Goal: Use online tool/utility: Utilize a website feature to perform a specific function

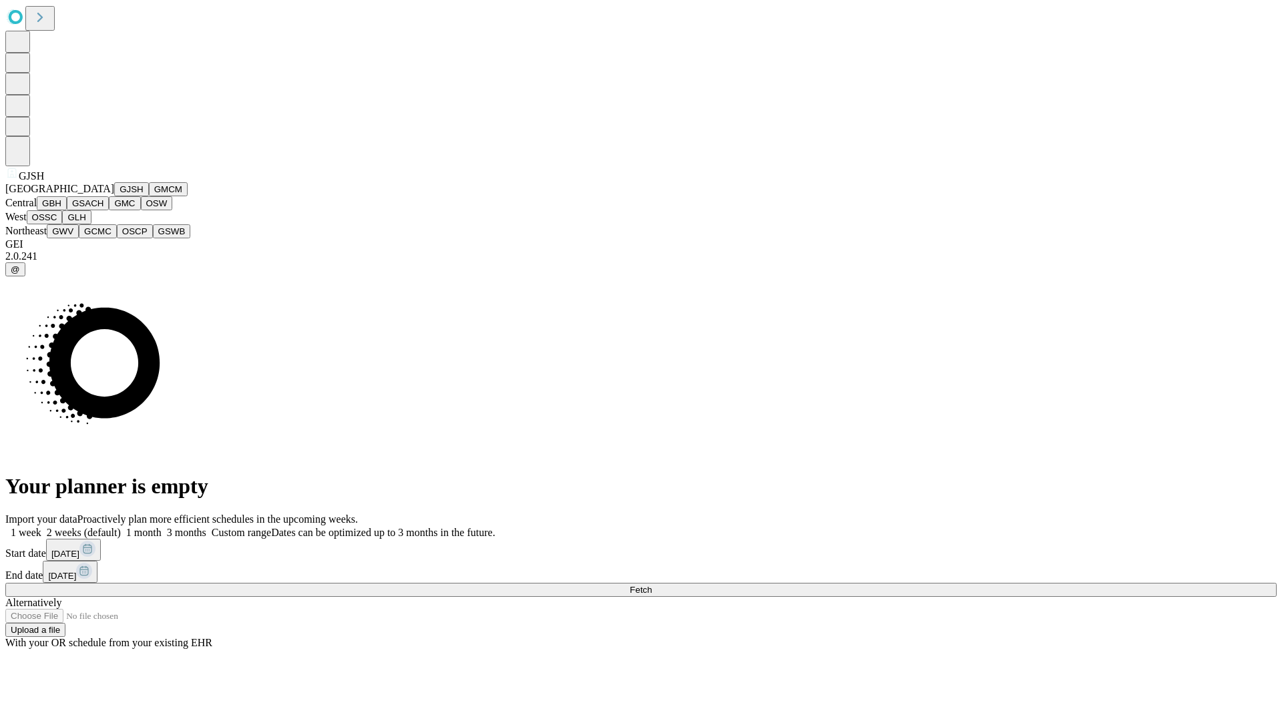
click at [114, 196] on button "GJSH" at bounding box center [131, 189] width 35 height 14
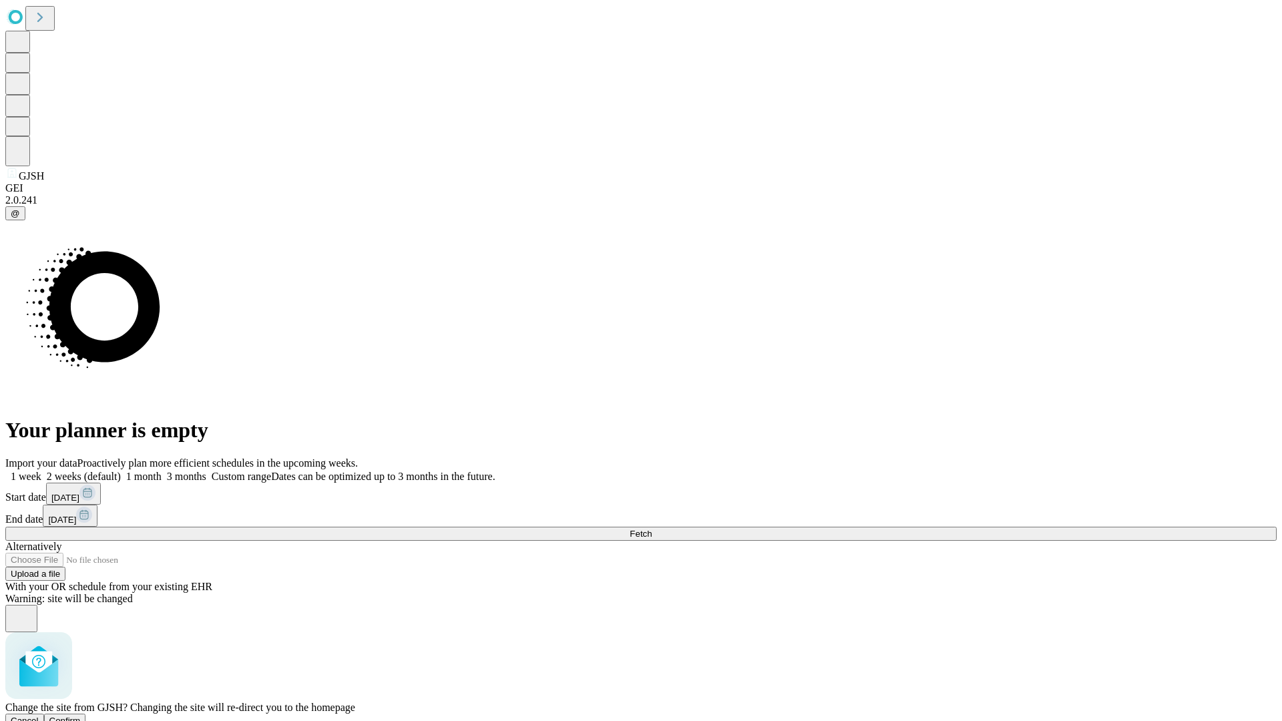
click at [81, 716] on span "Confirm" at bounding box center [64, 721] width 31 height 10
click at [121, 471] on label "2 weeks (default)" at bounding box center [80, 476] width 79 height 11
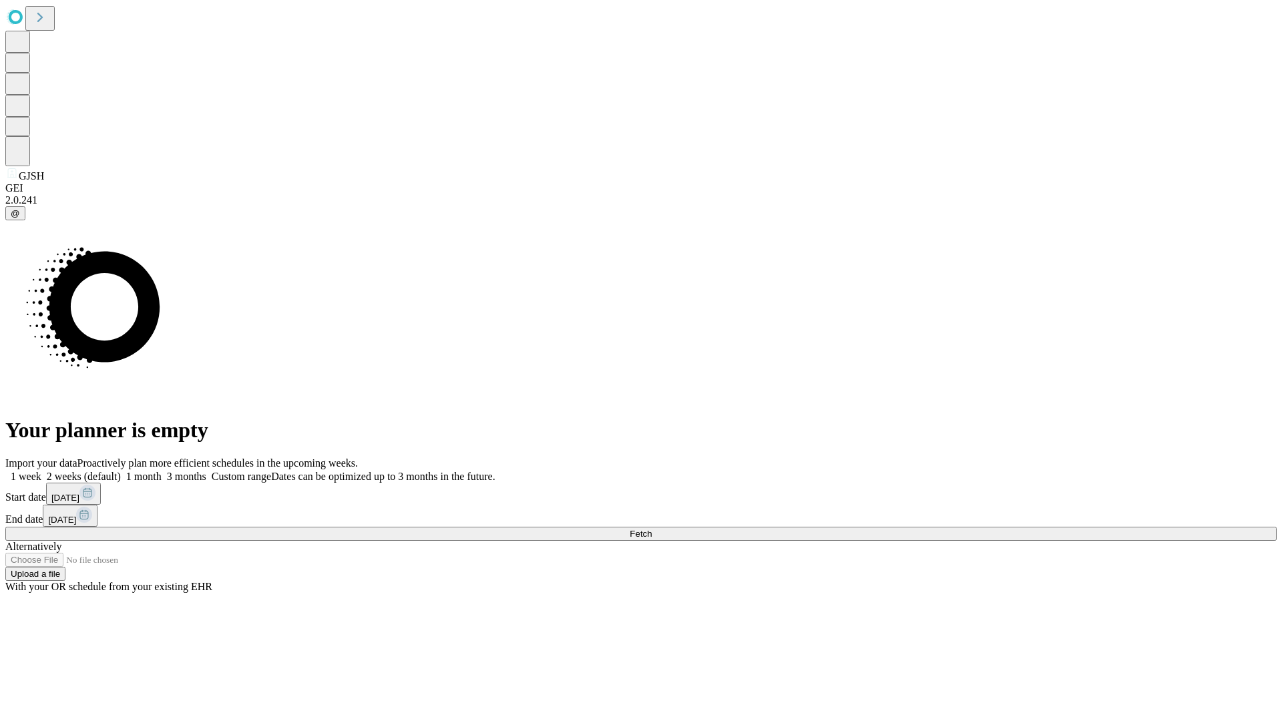
click at [652, 529] on span "Fetch" at bounding box center [641, 534] width 22 height 10
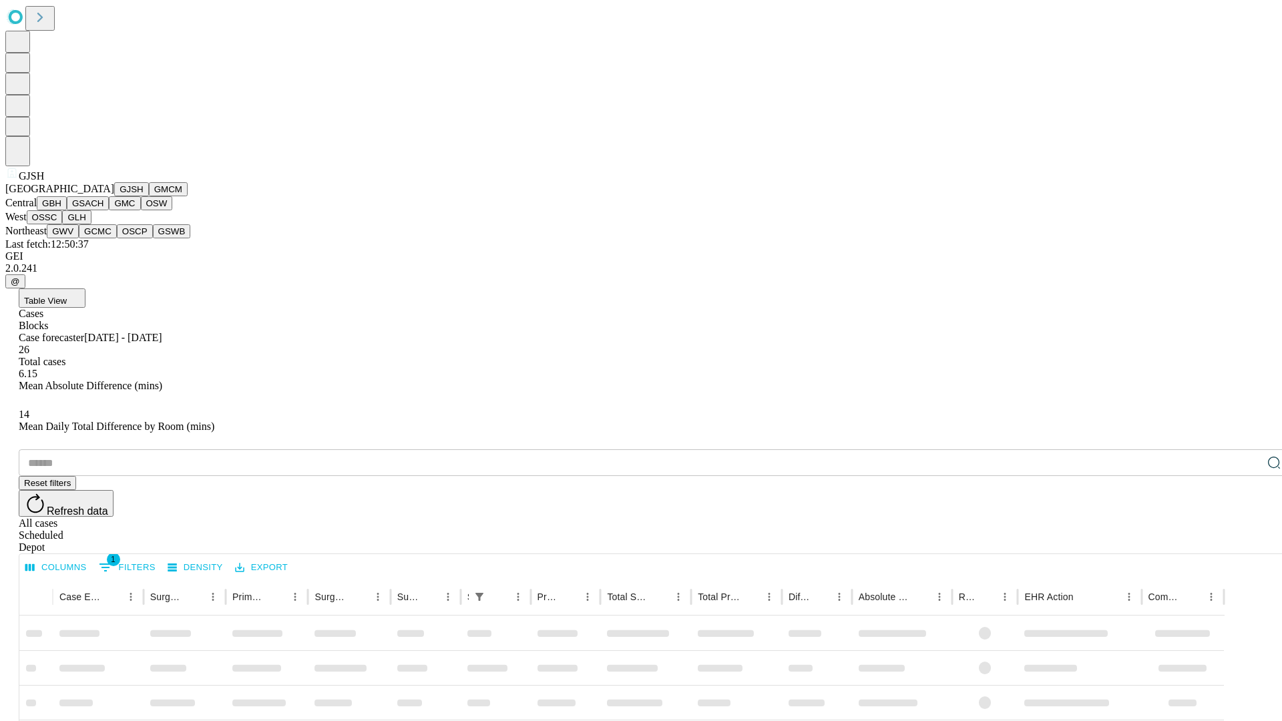
click at [149, 196] on button "GMCM" at bounding box center [168, 189] width 39 height 14
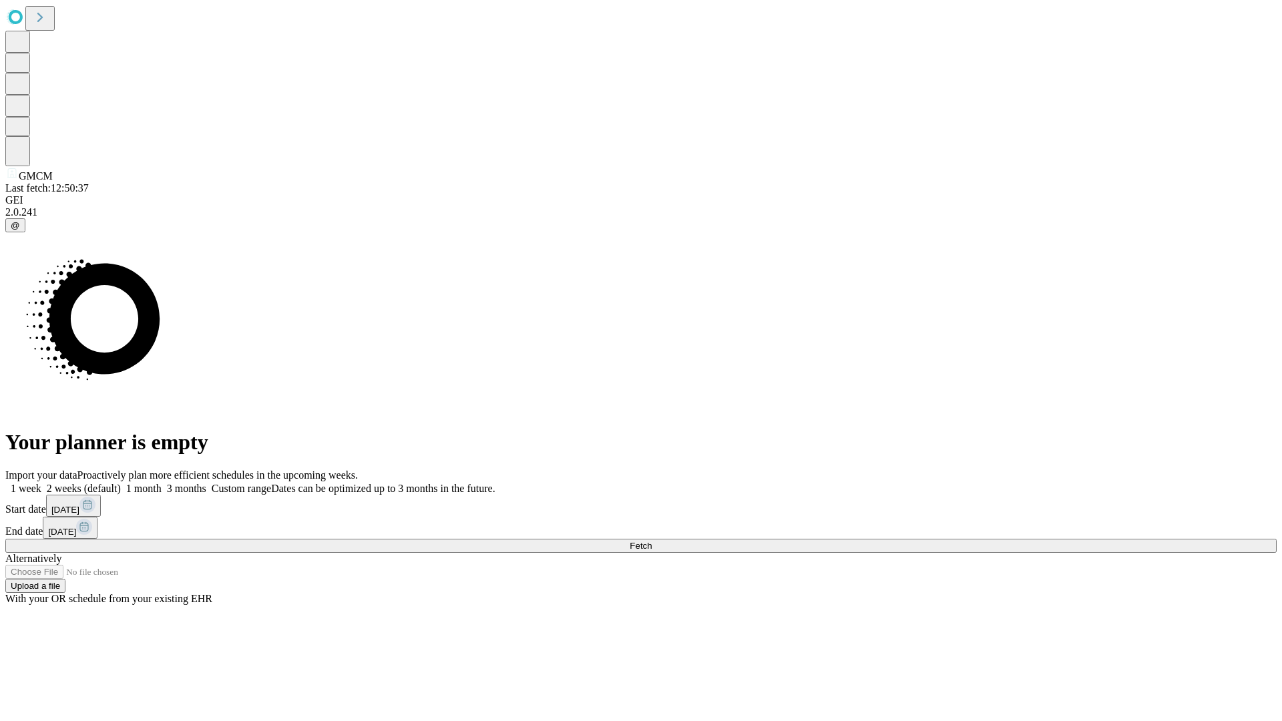
click at [121, 483] on label "2 weeks (default)" at bounding box center [80, 488] width 79 height 11
click at [652, 541] on span "Fetch" at bounding box center [641, 546] width 22 height 10
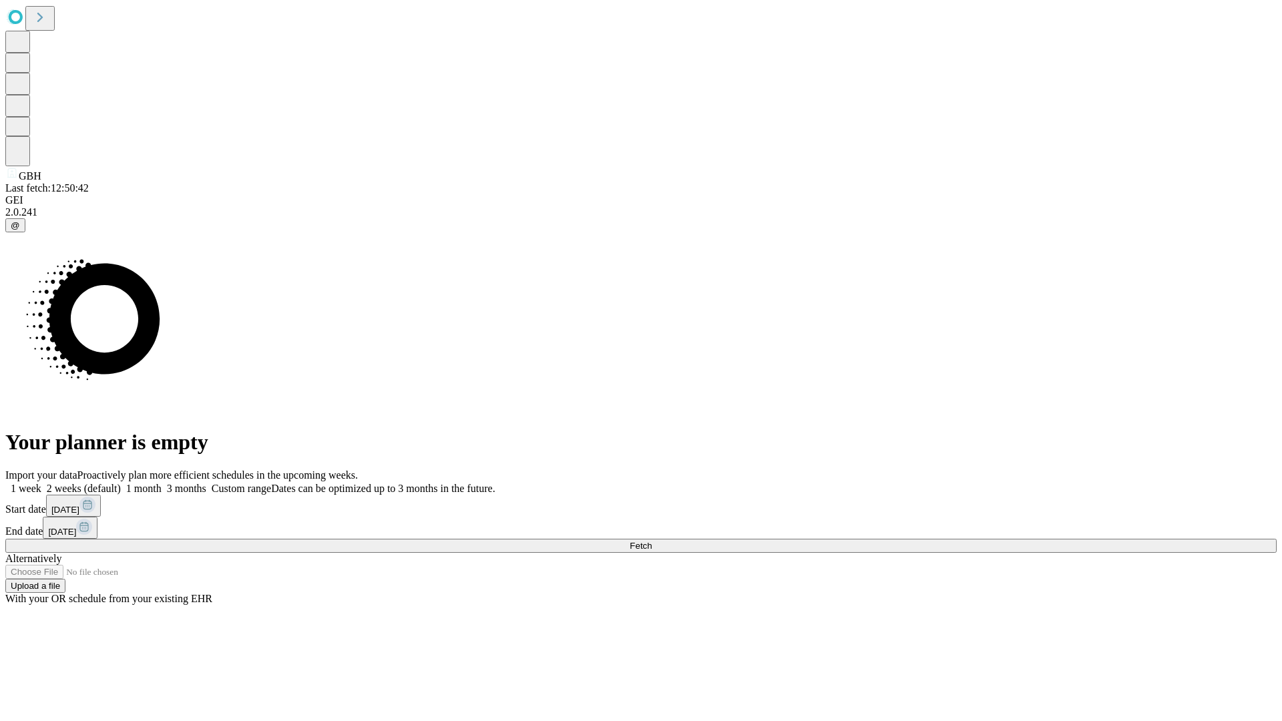
click at [652, 541] on span "Fetch" at bounding box center [641, 546] width 22 height 10
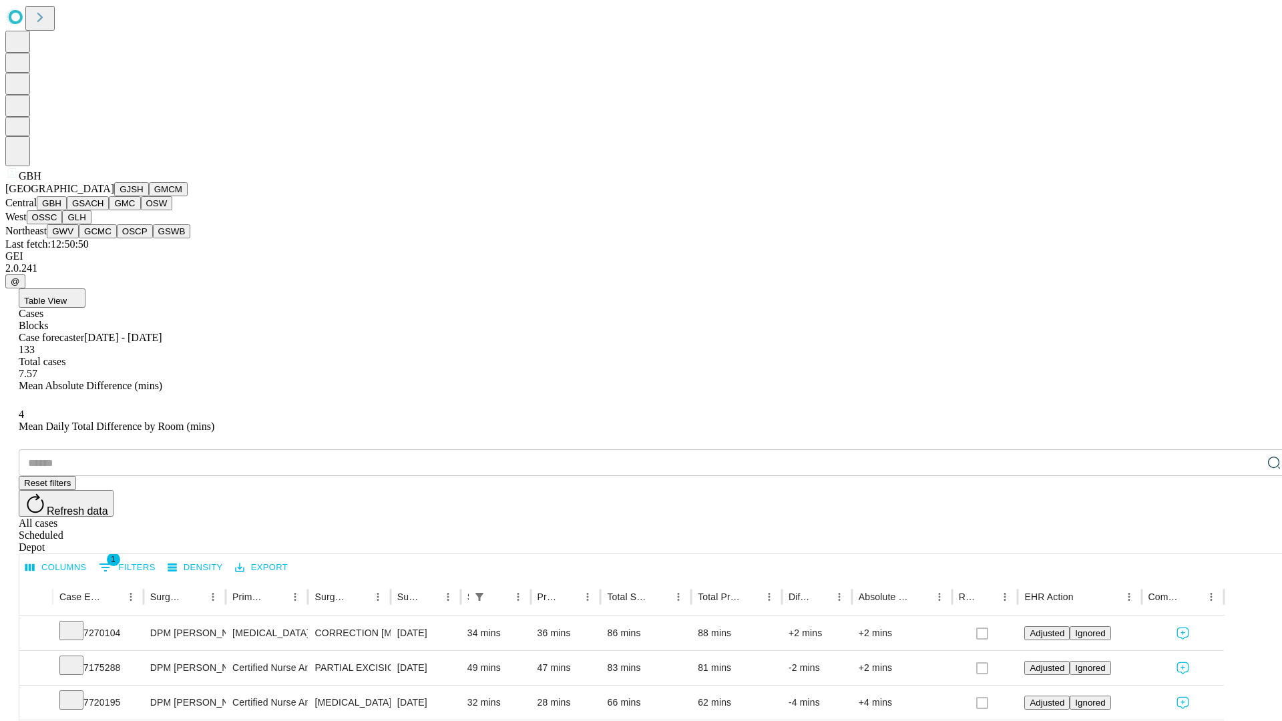
click at [103, 210] on button "GSACH" at bounding box center [88, 203] width 42 height 14
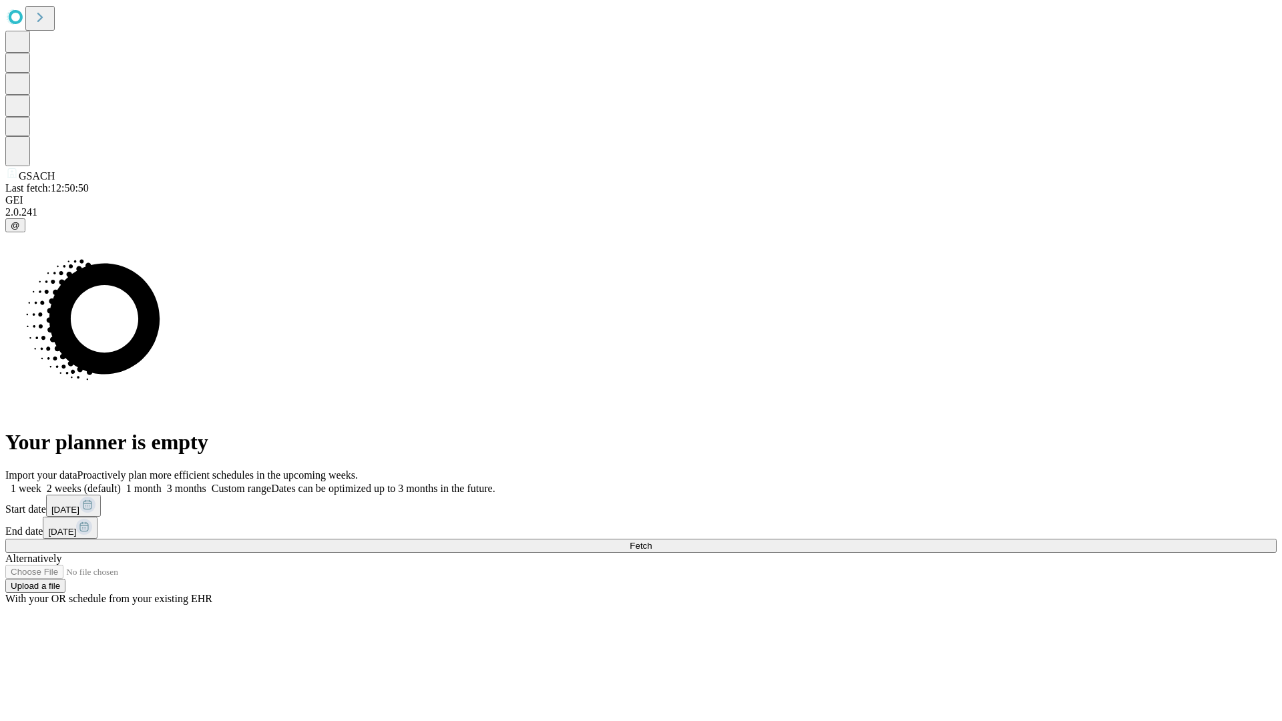
click at [121, 483] on label "2 weeks (default)" at bounding box center [80, 488] width 79 height 11
click at [652, 541] on span "Fetch" at bounding box center [641, 546] width 22 height 10
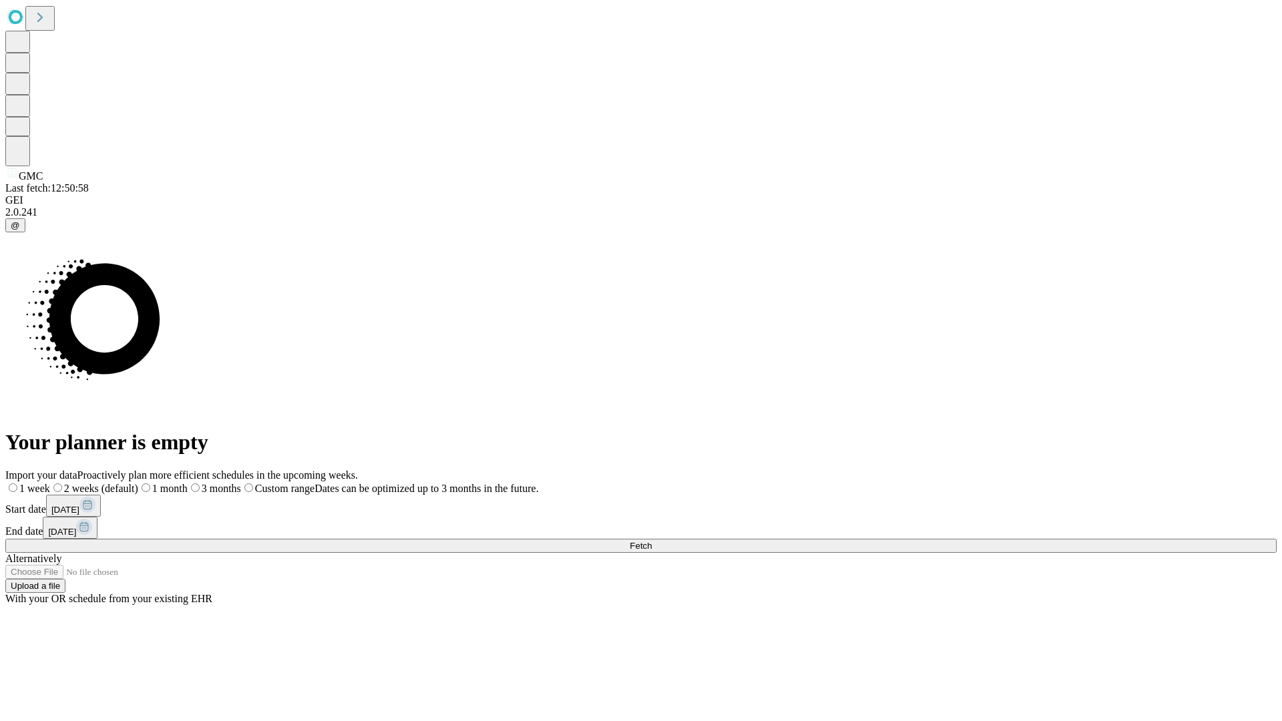
click at [138, 483] on label "2 weeks (default)" at bounding box center [94, 488] width 88 height 11
click at [652, 541] on span "Fetch" at bounding box center [641, 546] width 22 height 10
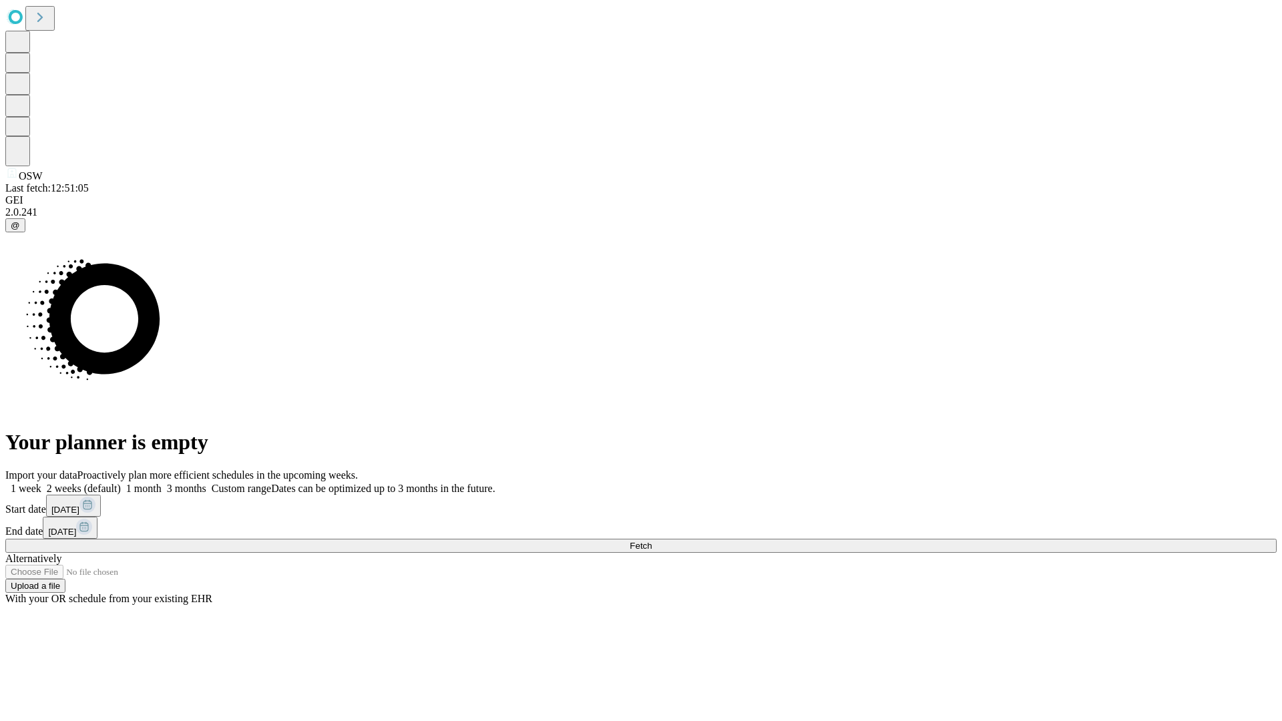
click at [121, 483] on label "2 weeks (default)" at bounding box center [80, 488] width 79 height 11
click at [652, 541] on span "Fetch" at bounding box center [641, 546] width 22 height 10
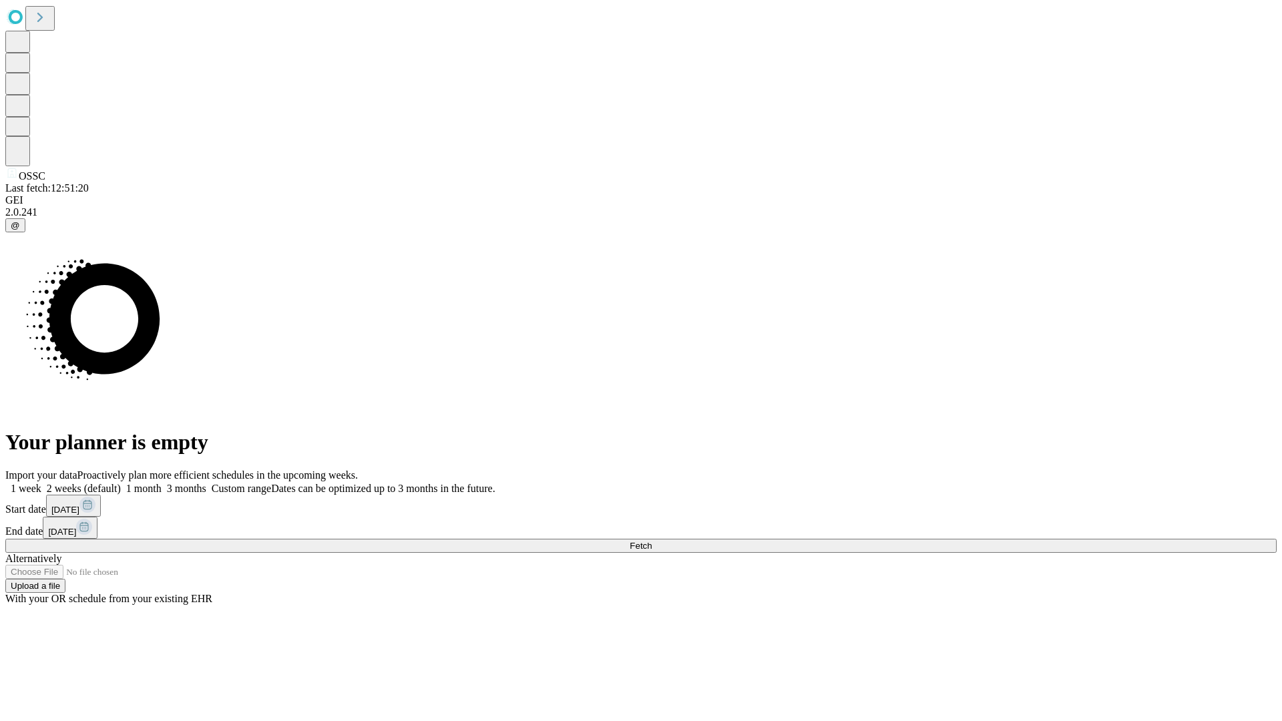
click at [121, 483] on label "2 weeks (default)" at bounding box center [80, 488] width 79 height 11
click at [652, 541] on span "Fetch" at bounding box center [641, 546] width 22 height 10
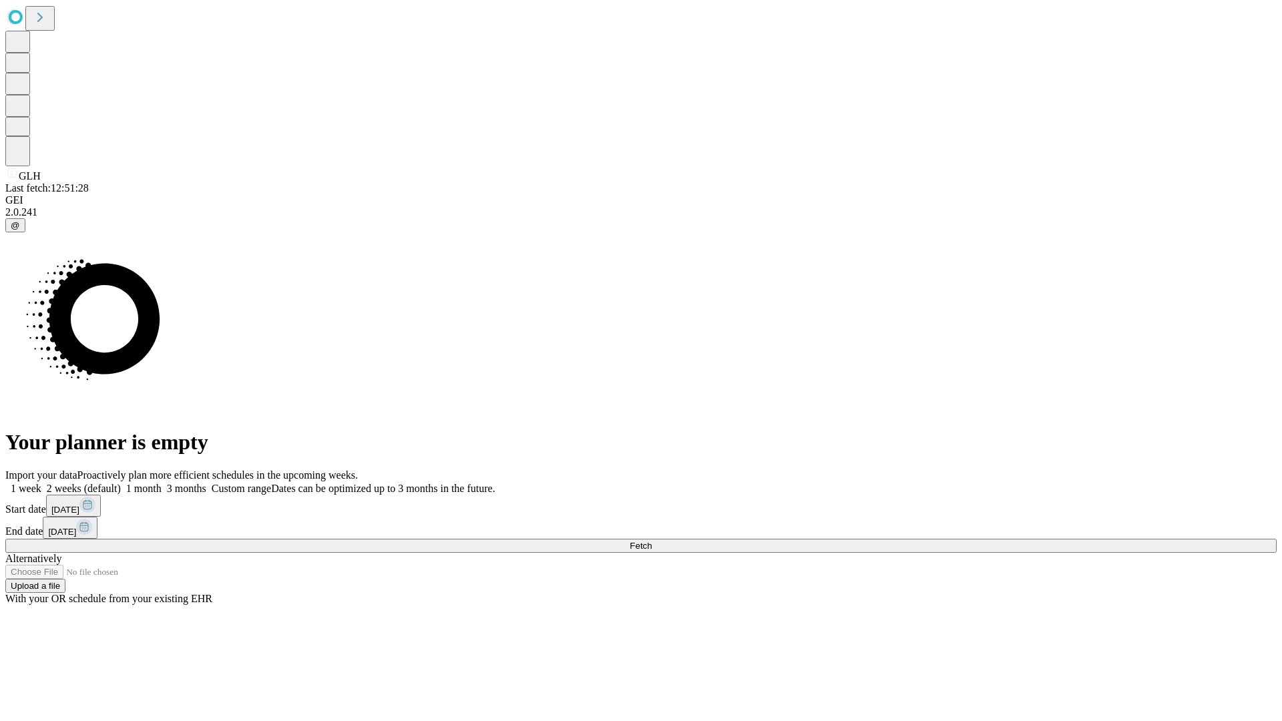
click at [121, 483] on label "2 weeks (default)" at bounding box center [80, 488] width 79 height 11
click at [652, 541] on span "Fetch" at bounding box center [641, 546] width 22 height 10
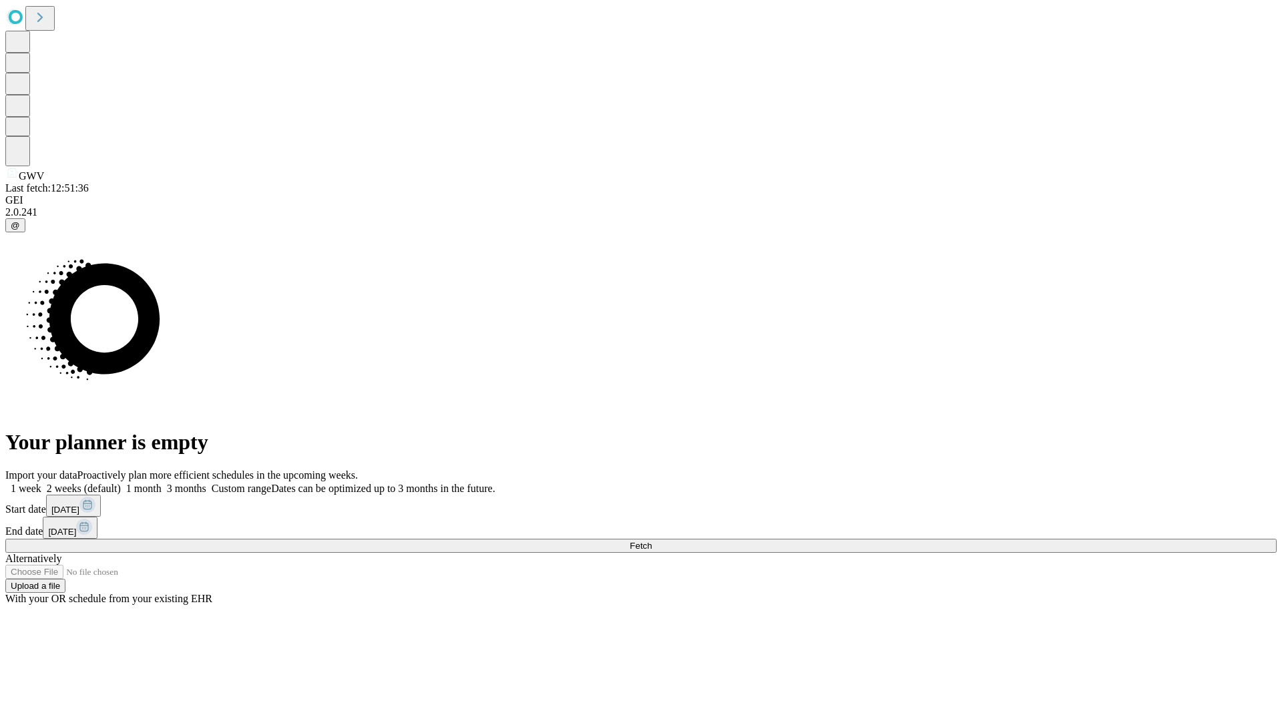
click at [121, 483] on label "2 weeks (default)" at bounding box center [80, 488] width 79 height 11
click at [652, 541] on span "Fetch" at bounding box center [641, 546] width 22 height 10
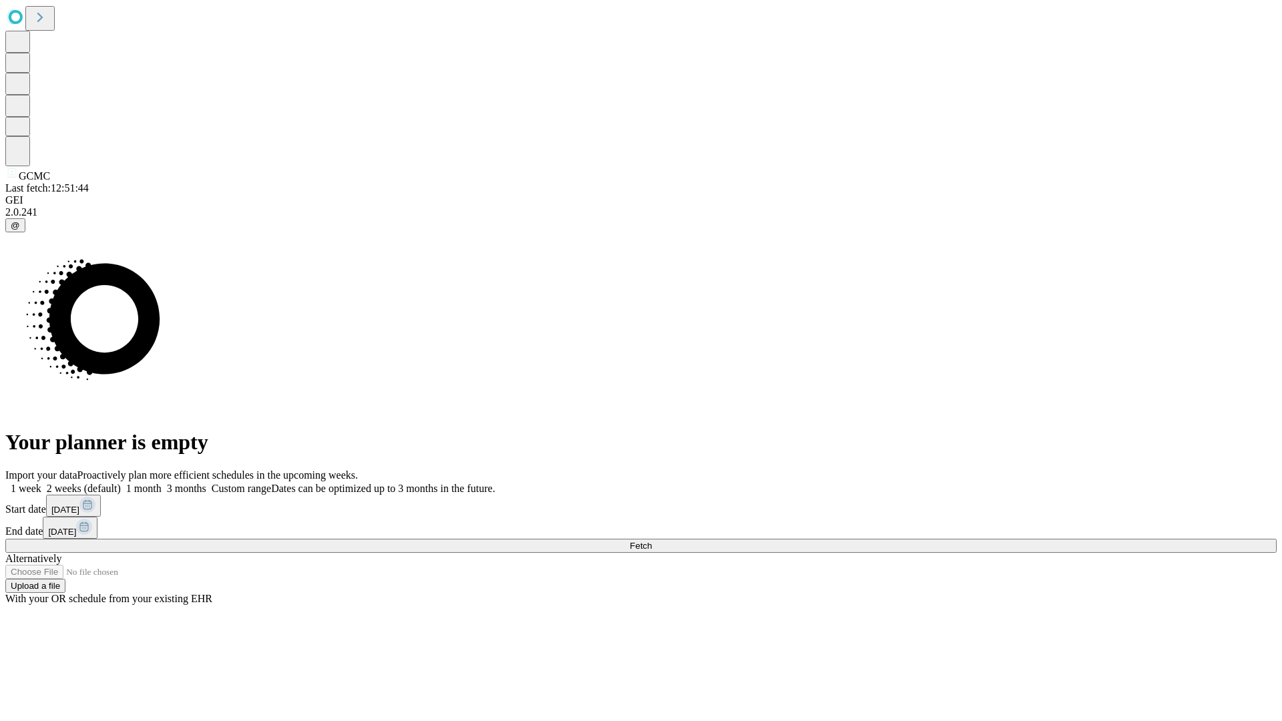
click at [121, 483] on label "2 weeks (default)" at bounding box center [80, 488] width 79 height 11
click at [652, 541] on span "Fetch" at bounding box center [641, 546] width 22 height 10
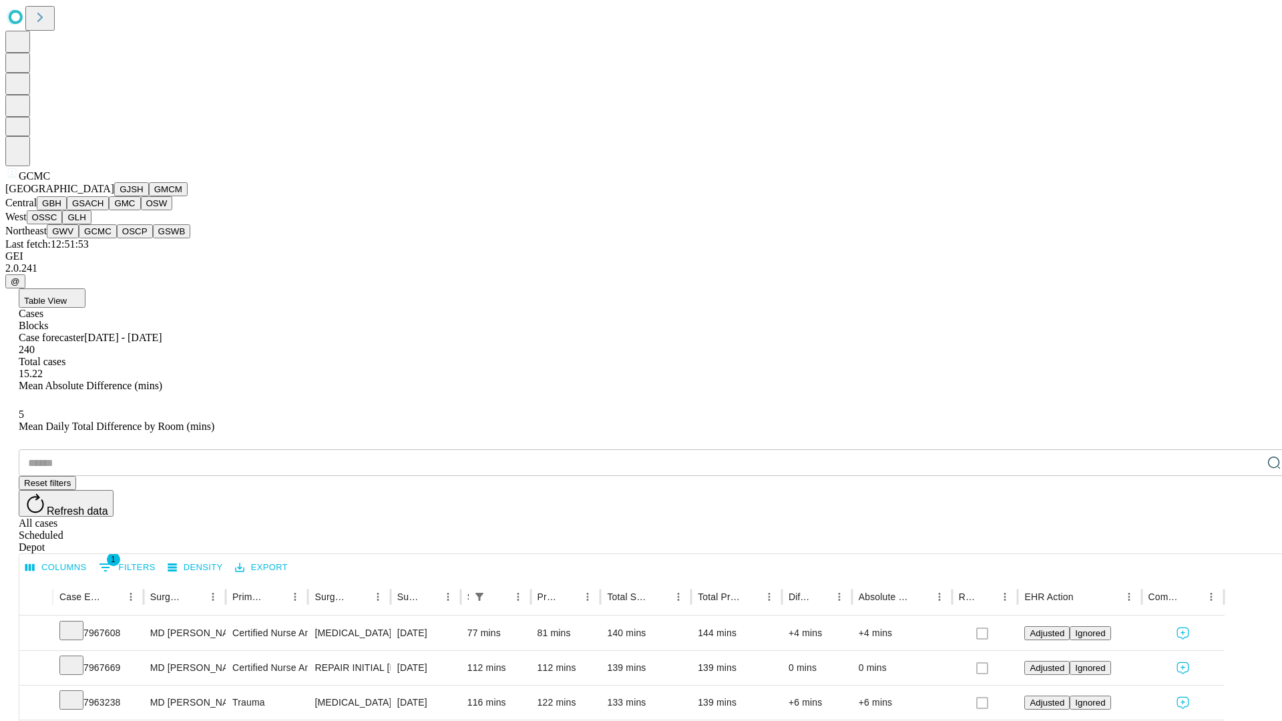
click at [117, 238] on button "OSCP" at bounding box center [135, 231] width 36 height 14
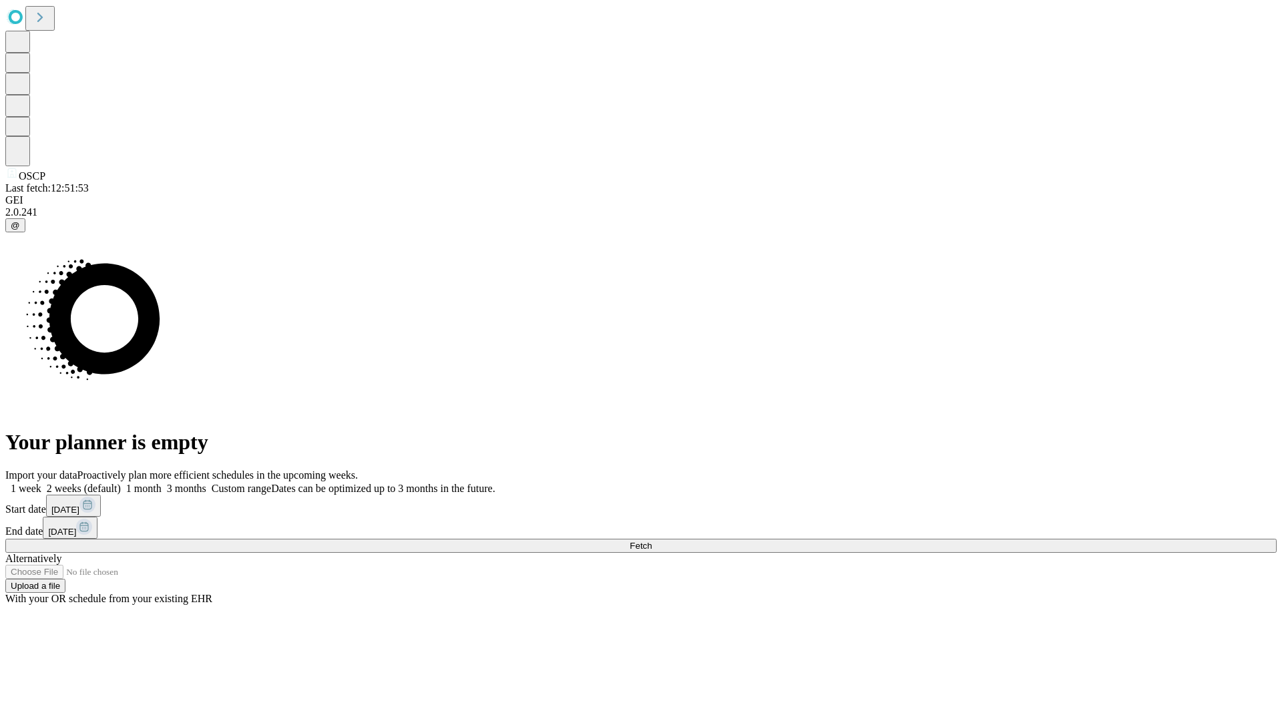
click at [121, 483] on label "2 weeks (default)" at bounding box center [80, 488] width 79 height 11
click at [652, 541] on span "Fetch" at bounding box center [641, 546] width 22 height 10
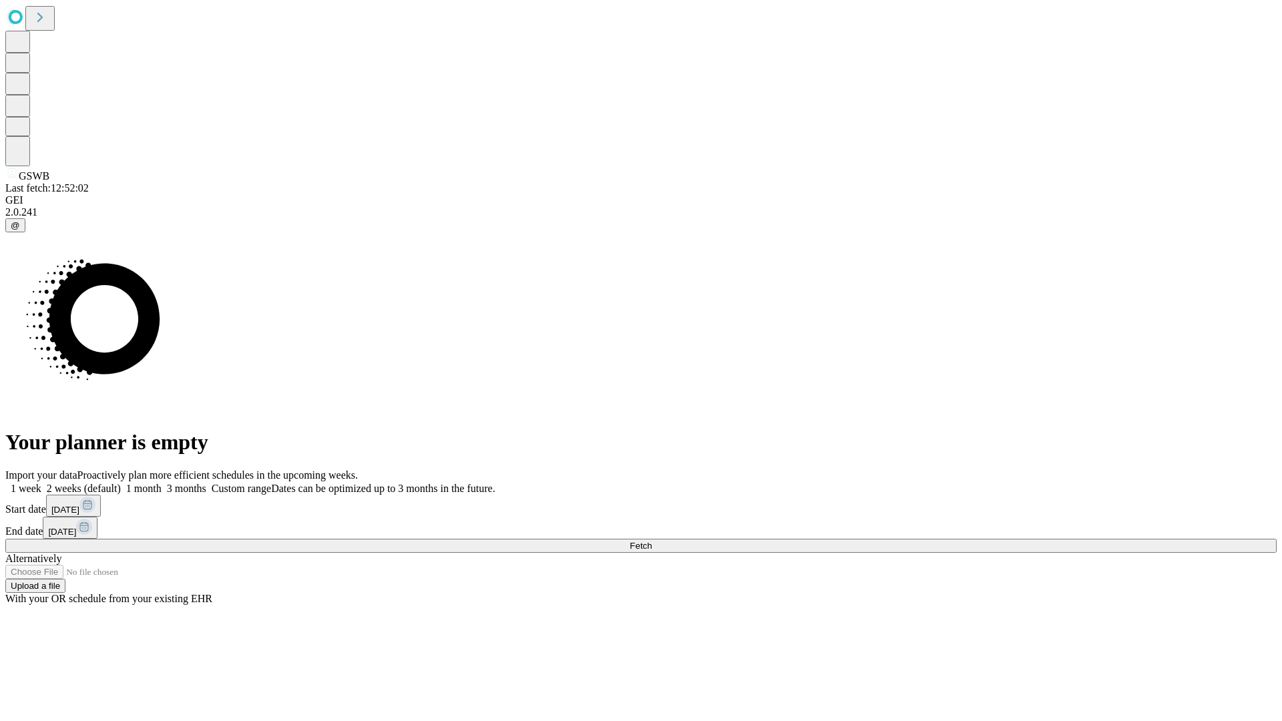
click at [121, 483] on label "2 weeks (default)" at bounding box center [80, 488] width 79 height 11
click at [652, 541] on span "Fetch" at bounding box center [641, 546] width 22 height 10
